Goal: Transaction & Acquisition: Purchase product/service

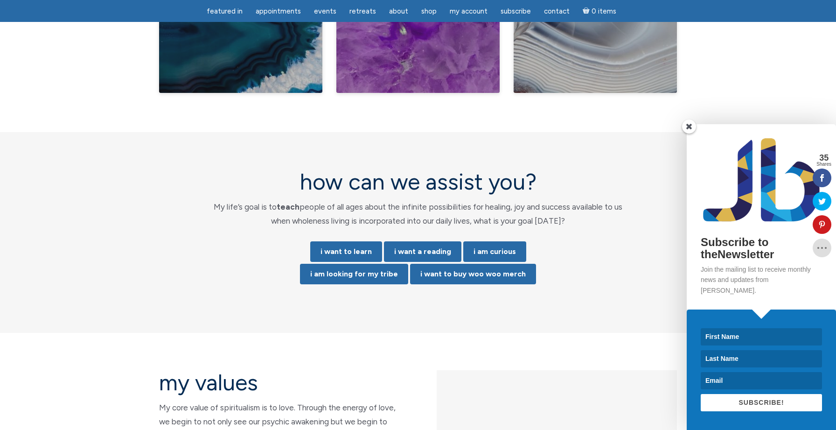
scroll to position [1830, 0]
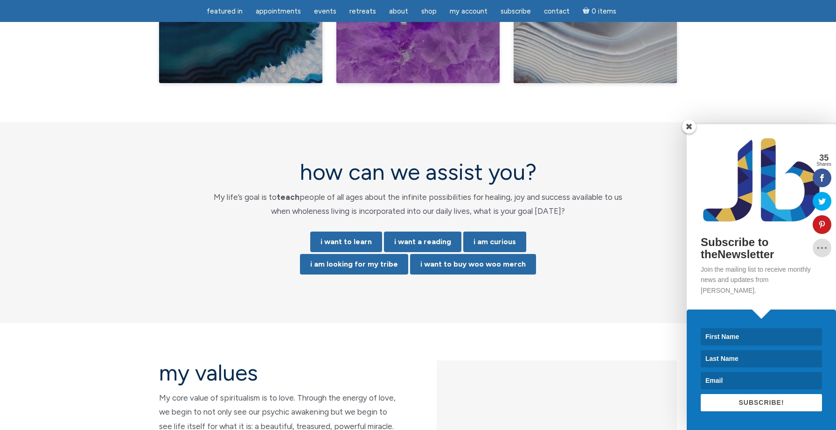
click at [688, 133] on span at bounding box center [689, 126] width 14 height 14
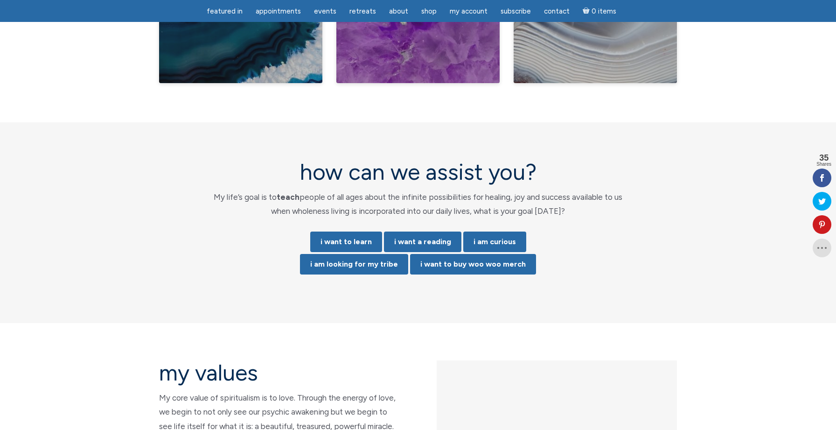
click at [729, 225] on section "how can we assist you? My life’s goal is to teach people of all ages about the …" at bounding box center [418, 222] width 836 height 201
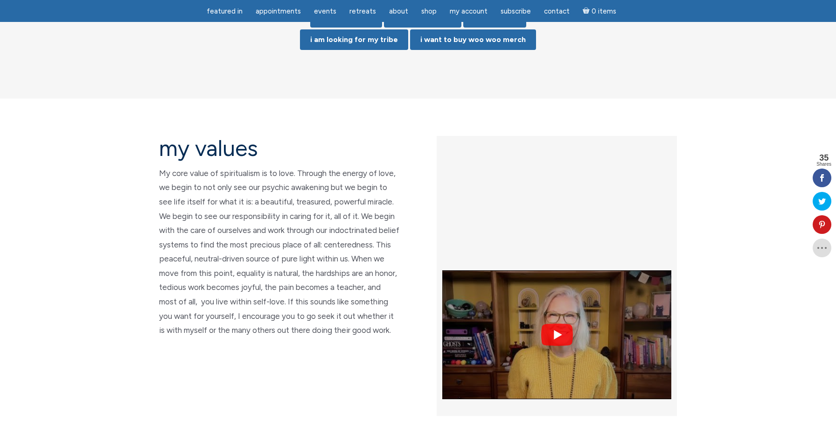
scroll to position [2054, 0]
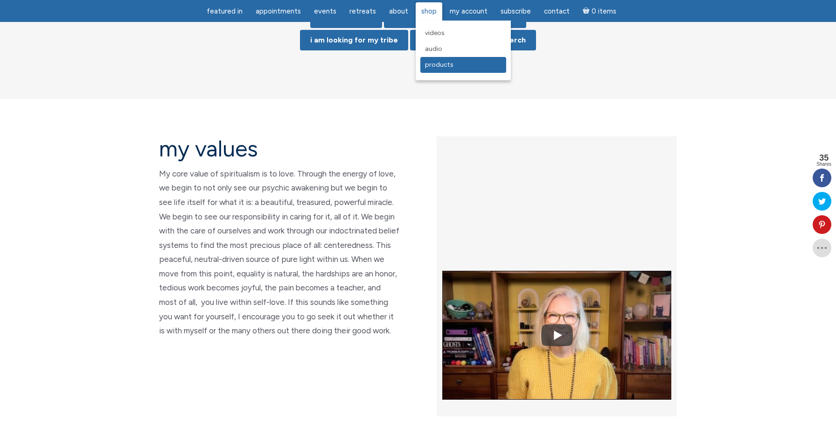
click at [438, 65] on span "Products" at bounding box center [439, 65] width 28 height 8
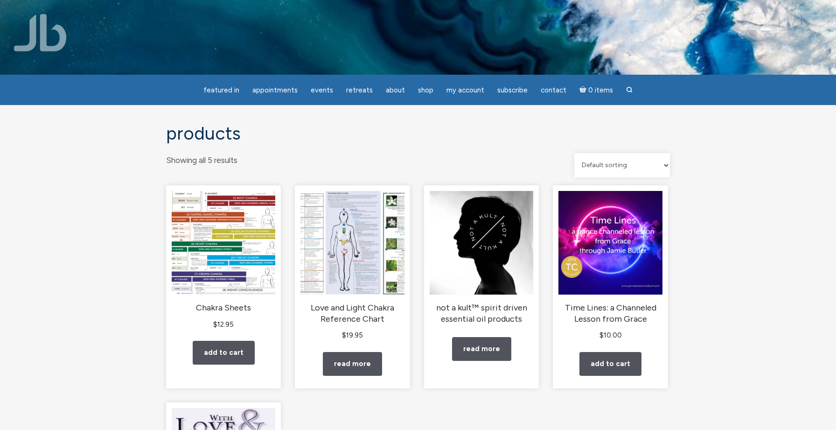
click at [744, 257] on div "Products Showing all 5 results Default sorting Sort by popularity Sort by lates…" at bounding box center [418, 390] width 836 height 570
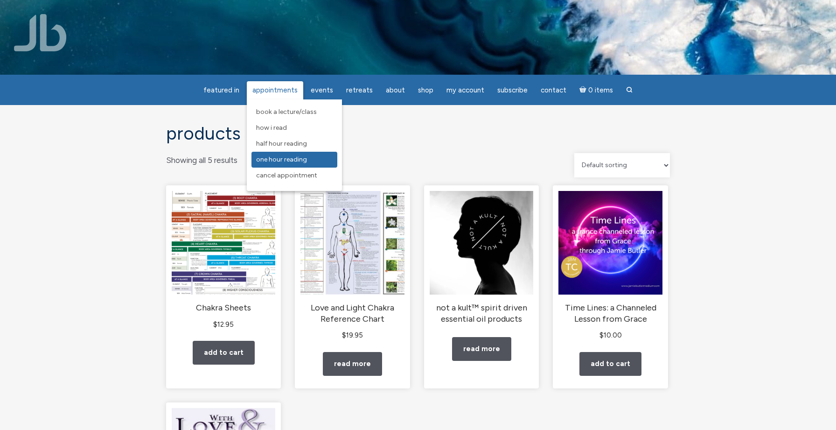
click at [280, 159] on span "One Hour Reading" at bounding box center [281, 159] width 51 height 8
